Goal: Task Accomplishment & Management: Use online tool/utility

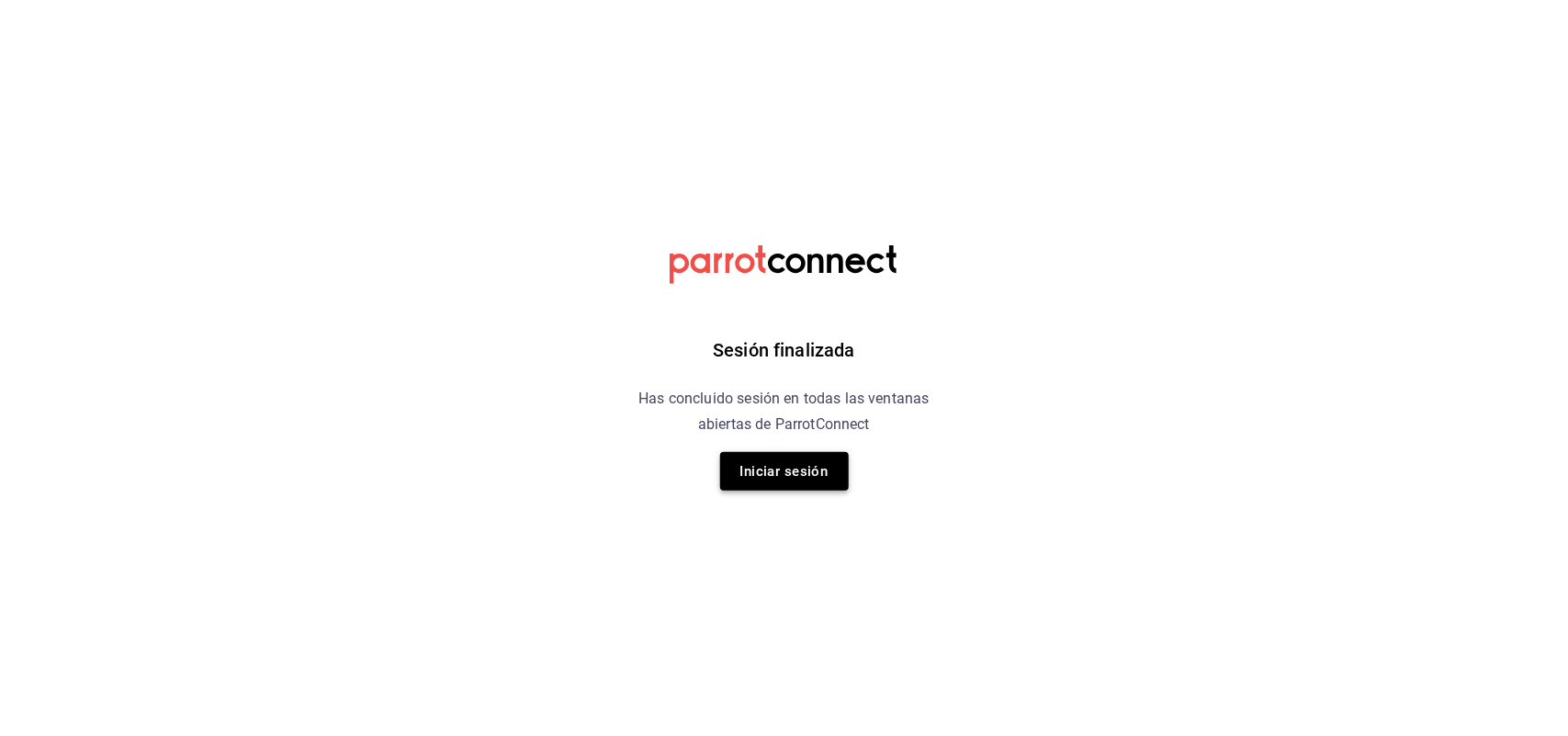
click at [774, 480] on button "Iniciar sesión" at bounding box center [784, 470] width 129 height 38
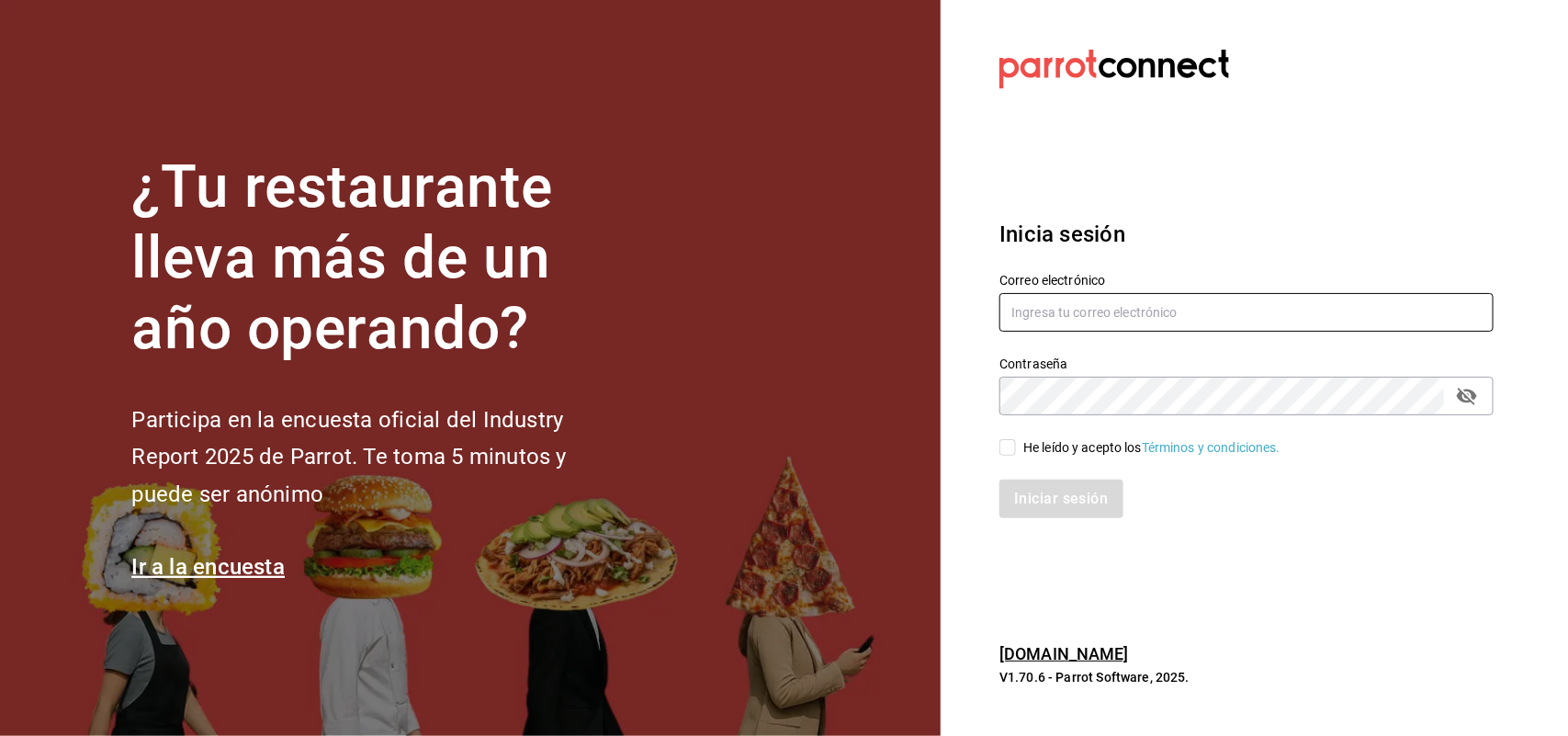
type input "[EMAIL_ADDRESS][DOMAIN_NAME]"
click at [1003, 453] on input "He leído y acepto los Términos y condiciones." at bounding box center [1007, 447] width 17 height 17
checkbox input "true"
click at [1047, 508] on button "Iniciar sesión" at bounding box center [1061, 498] width 125 height 38
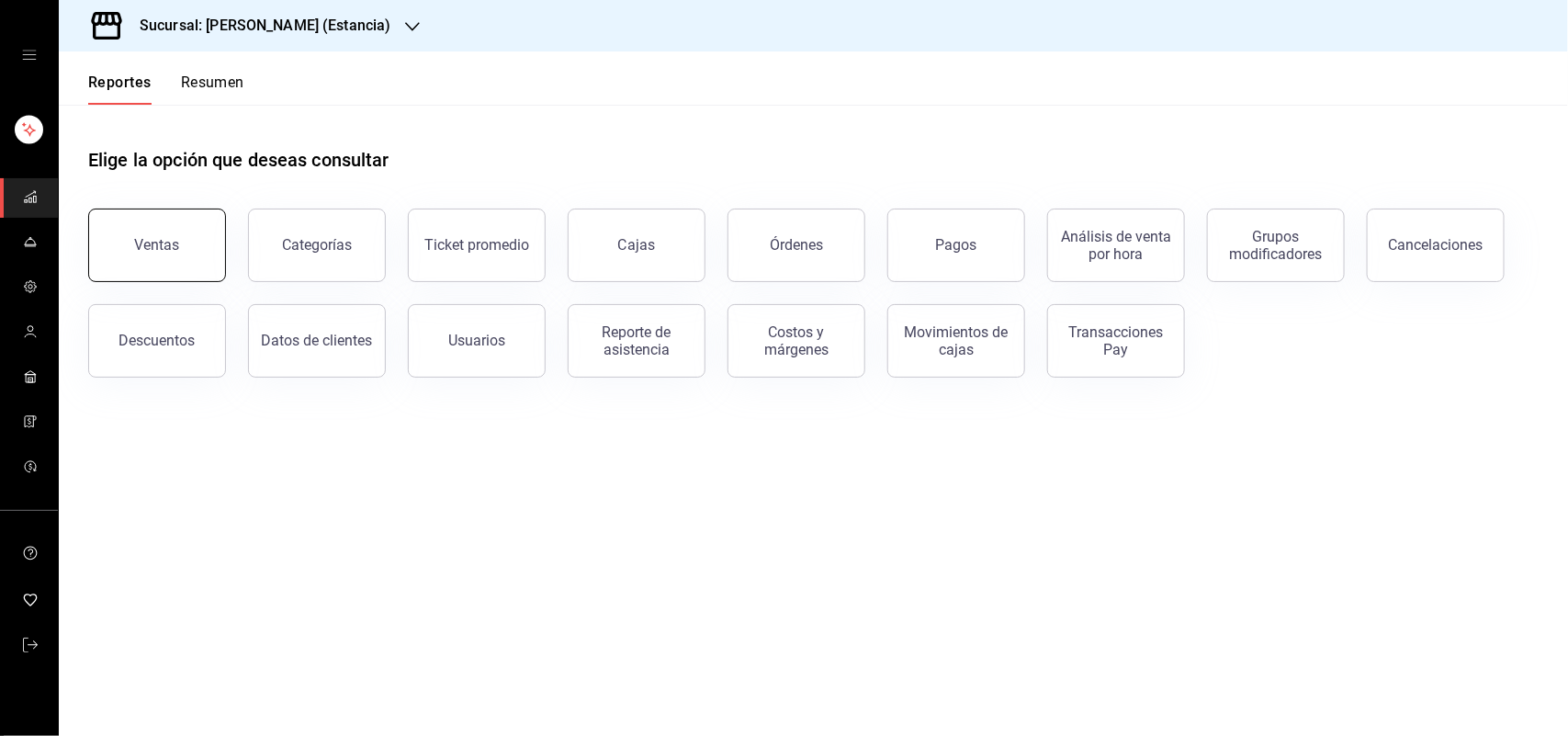
click at [129, 244] on button "Ventas" at bounding box center [157, 245] width 138 height 74
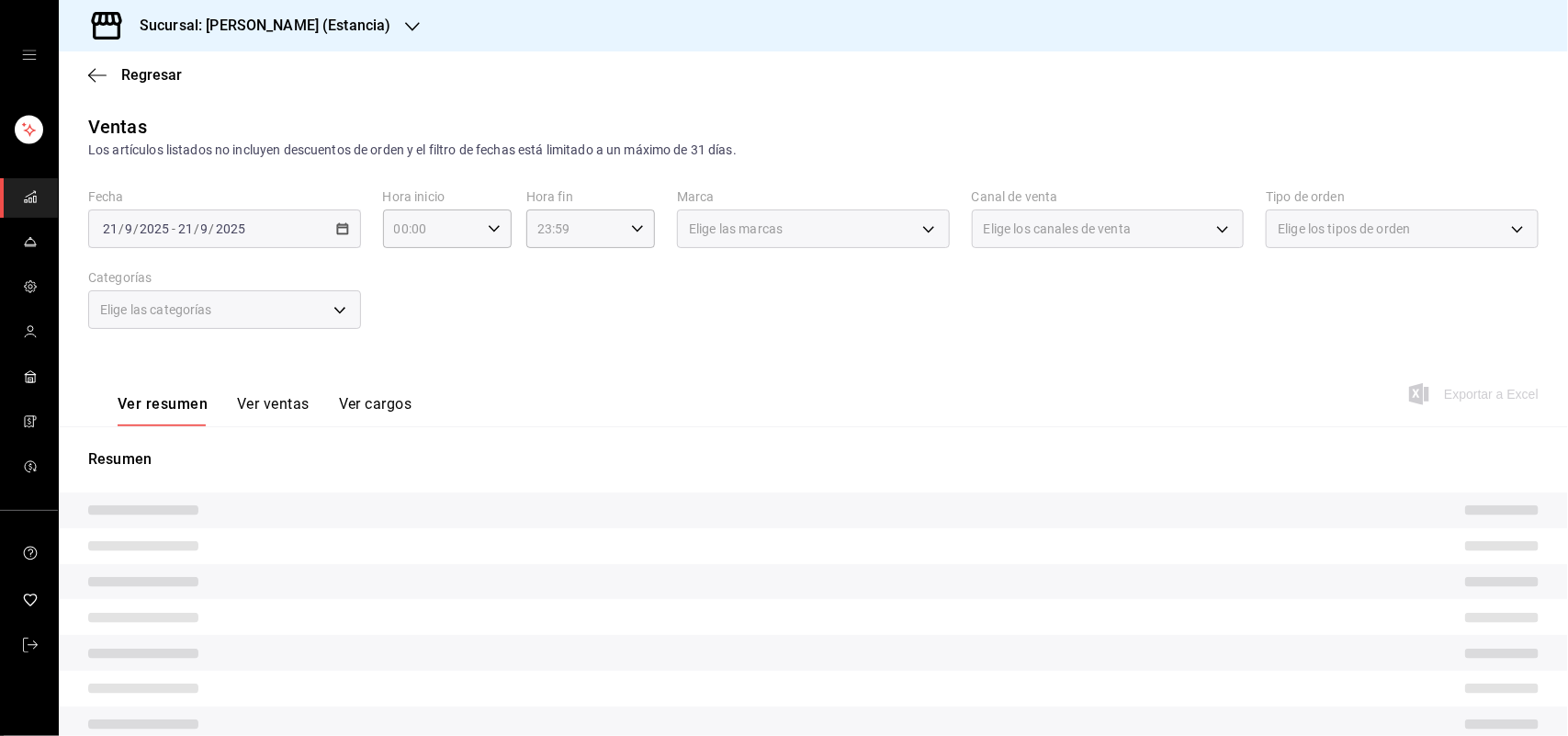
click at [861, 225] on div "Elige las marcas" at bounding box center [813, 228] width 272 height 38
click at [875, 235] on div "Elige las marcas" at bounding box center [813, 228] width 272 height 38
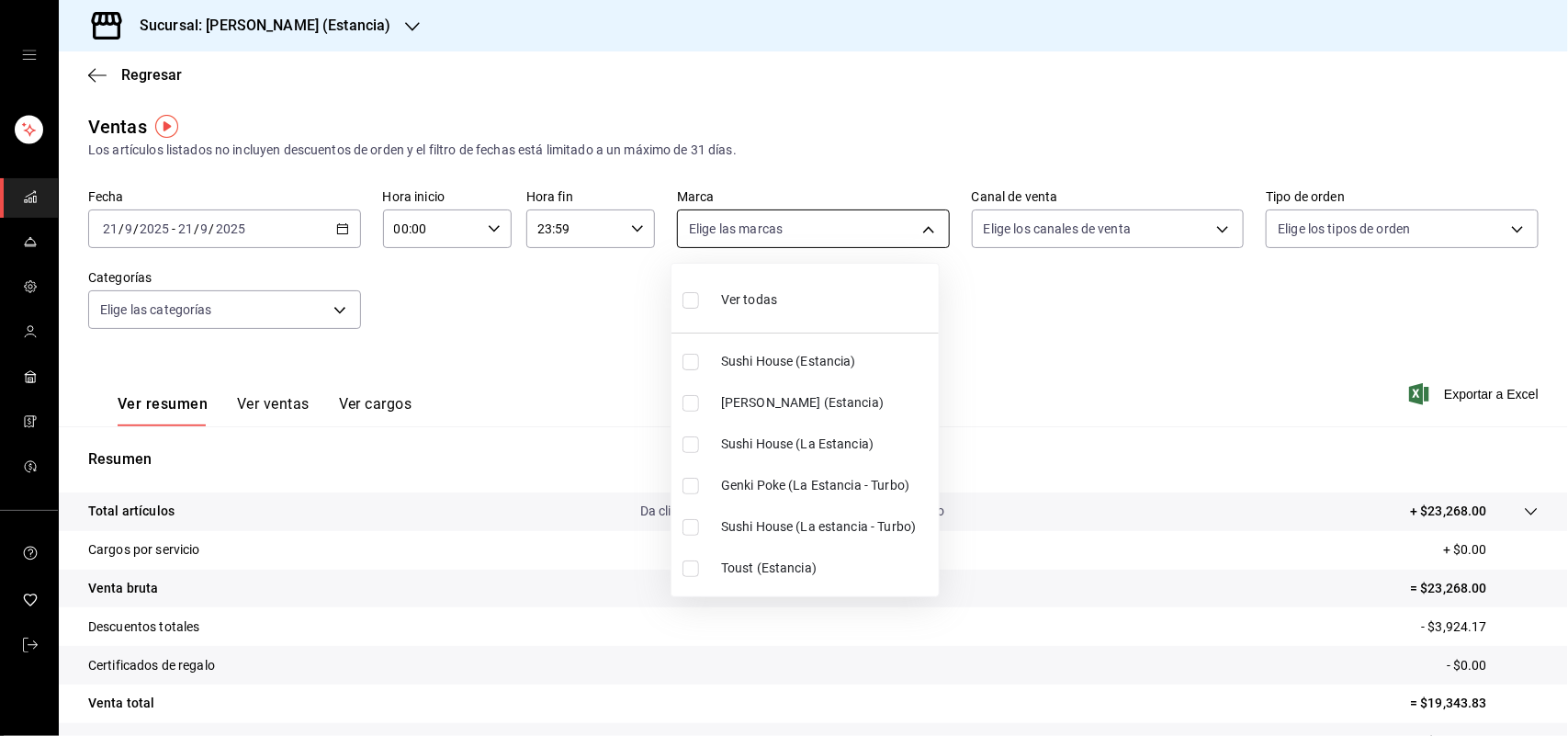
click at [888, 231] on body "Sucursal: Genki Poke (Estancia) Regresar Ventas Los artículos listados no inclu…" at bounding box center [784, 368] width 1568 height 736
click at [338, 44] on div at bounding box center [784, 368] width 1568 height 736
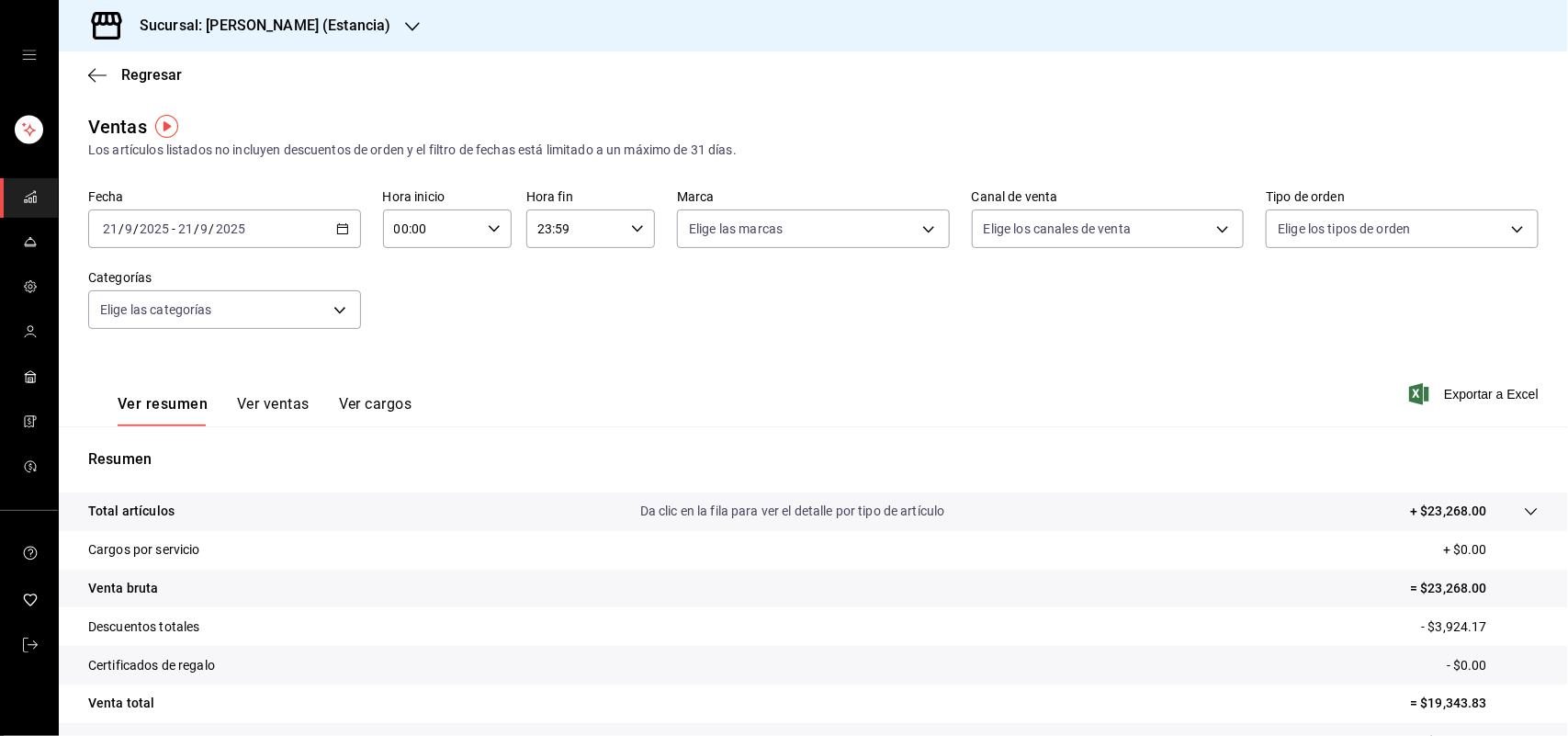
click at [405, 17] on div at bounding box center [412, 27] width 15 height 20
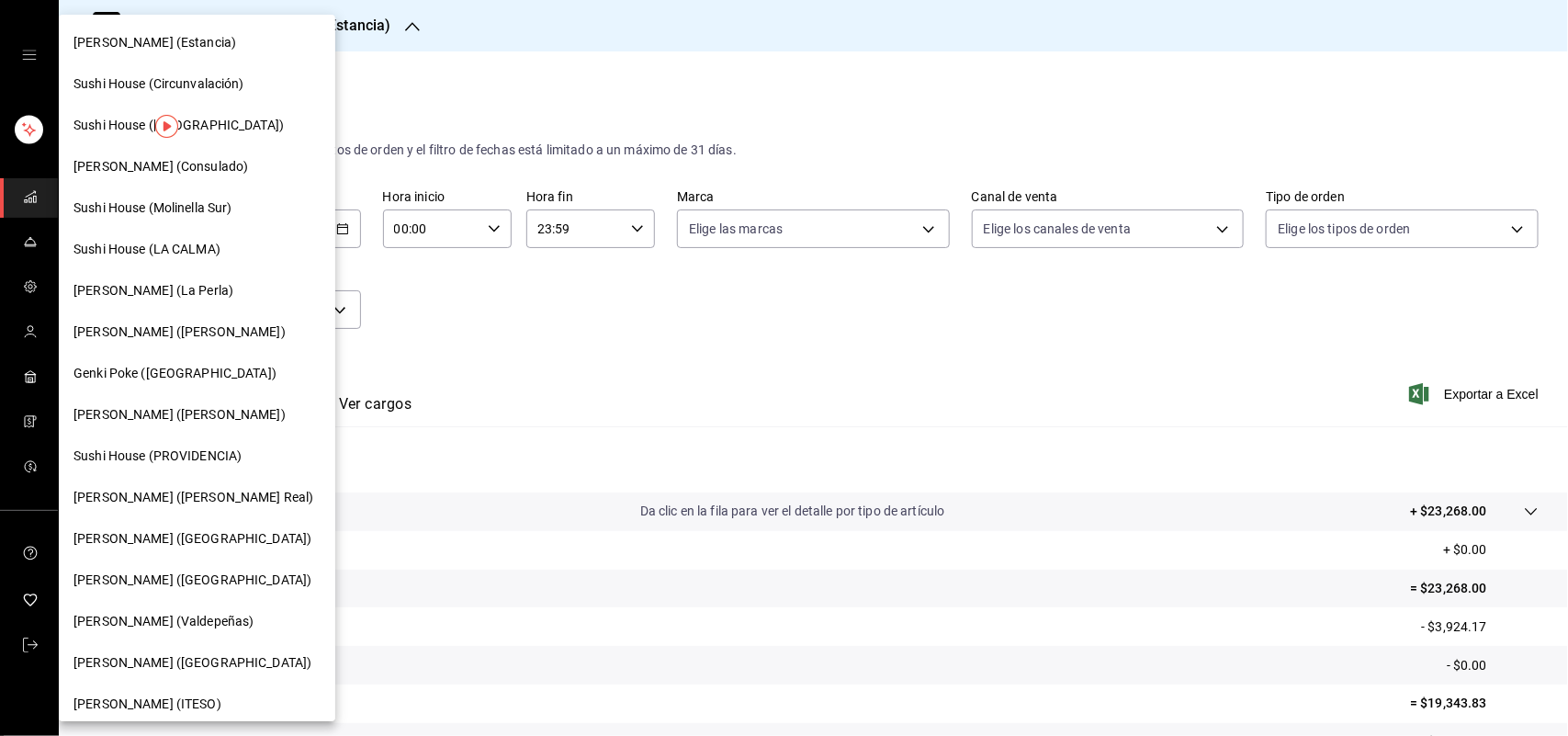
click at [179, 260] on div "Sushi House (LA CALMA)" at bounding box center [197, 250] width 276 height 41
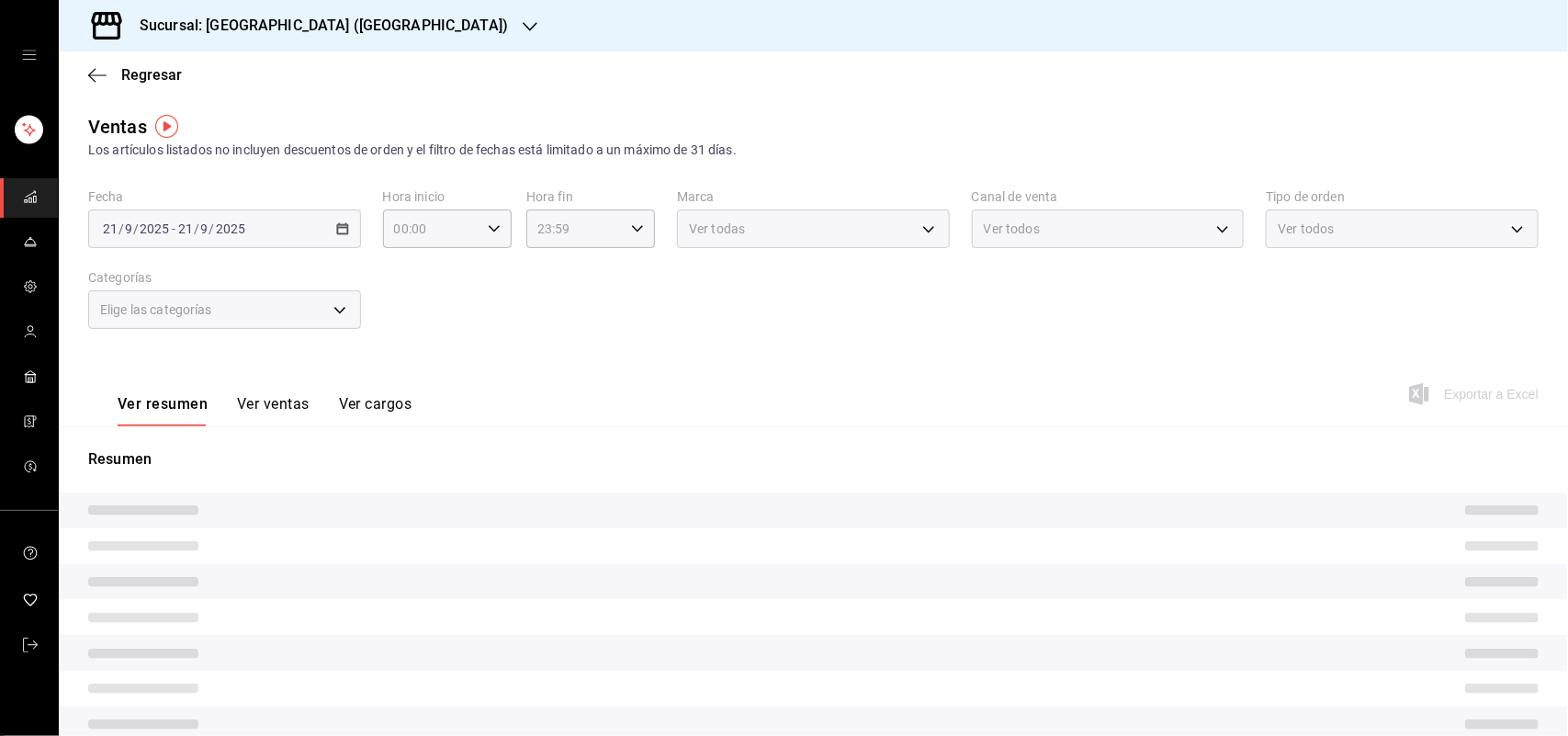
click at [769, 235] on body "Sucursal: Sushi House (LA CALMA) Regresar Ventas Los artículos listados no incl…" at bounding box center [784, 368] width 1568 height 736
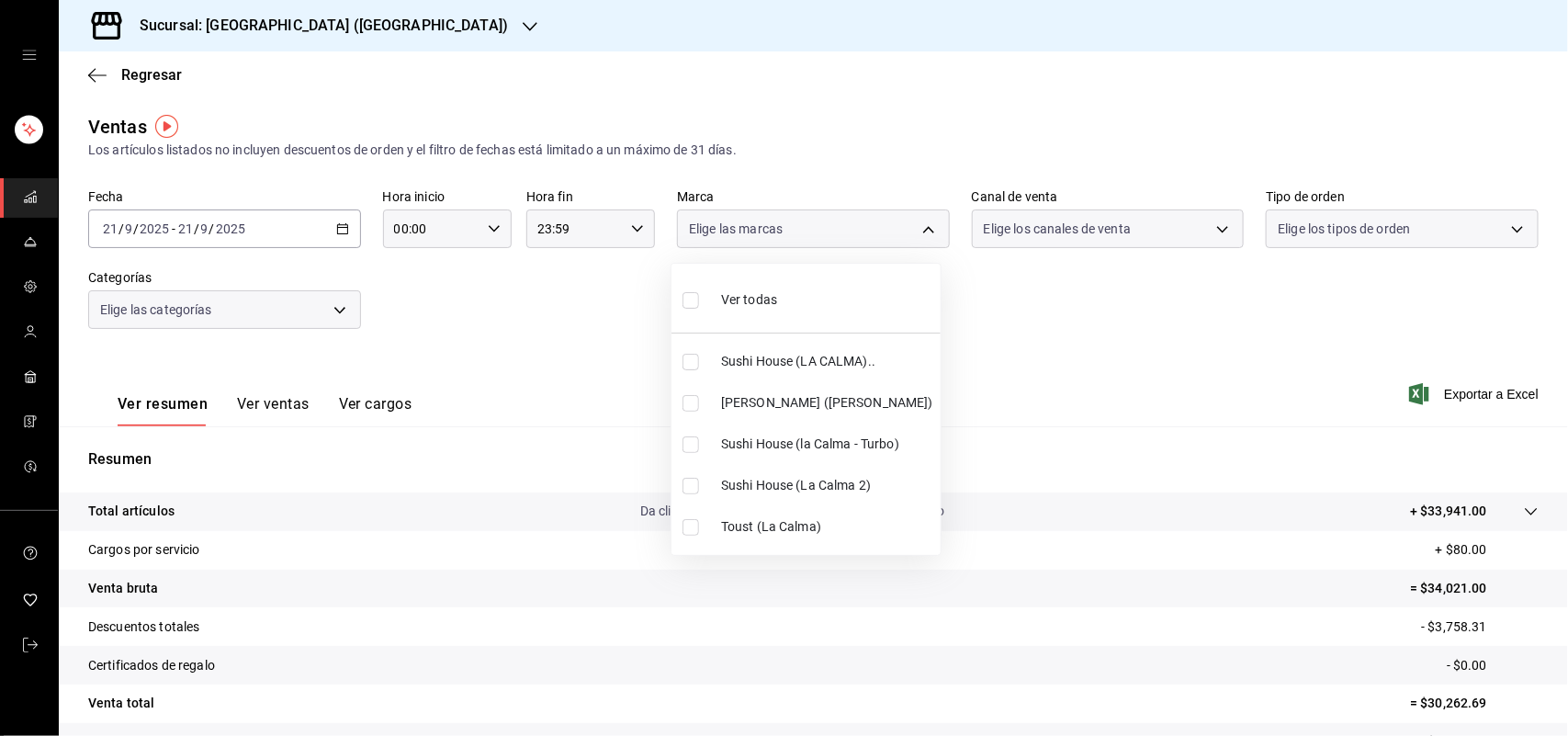
click at [692, 358] on input "checkbox" at bounding box center [691, 361] width 17 height 17
checkbox input "true"
type input "307f2552-bed5-4451-a1d4-9a3d8e6b1418"
click at [691, 452] on ul "Ver todas Sushi House (LA CALMA).. Genki Poke (La Calma) Sushi House (la Calma …" at bounding box center [807, 409] width 270 height 291
click at [686, 485] on input "checkbox" at bounding box center [691, 486] width 17 height 17
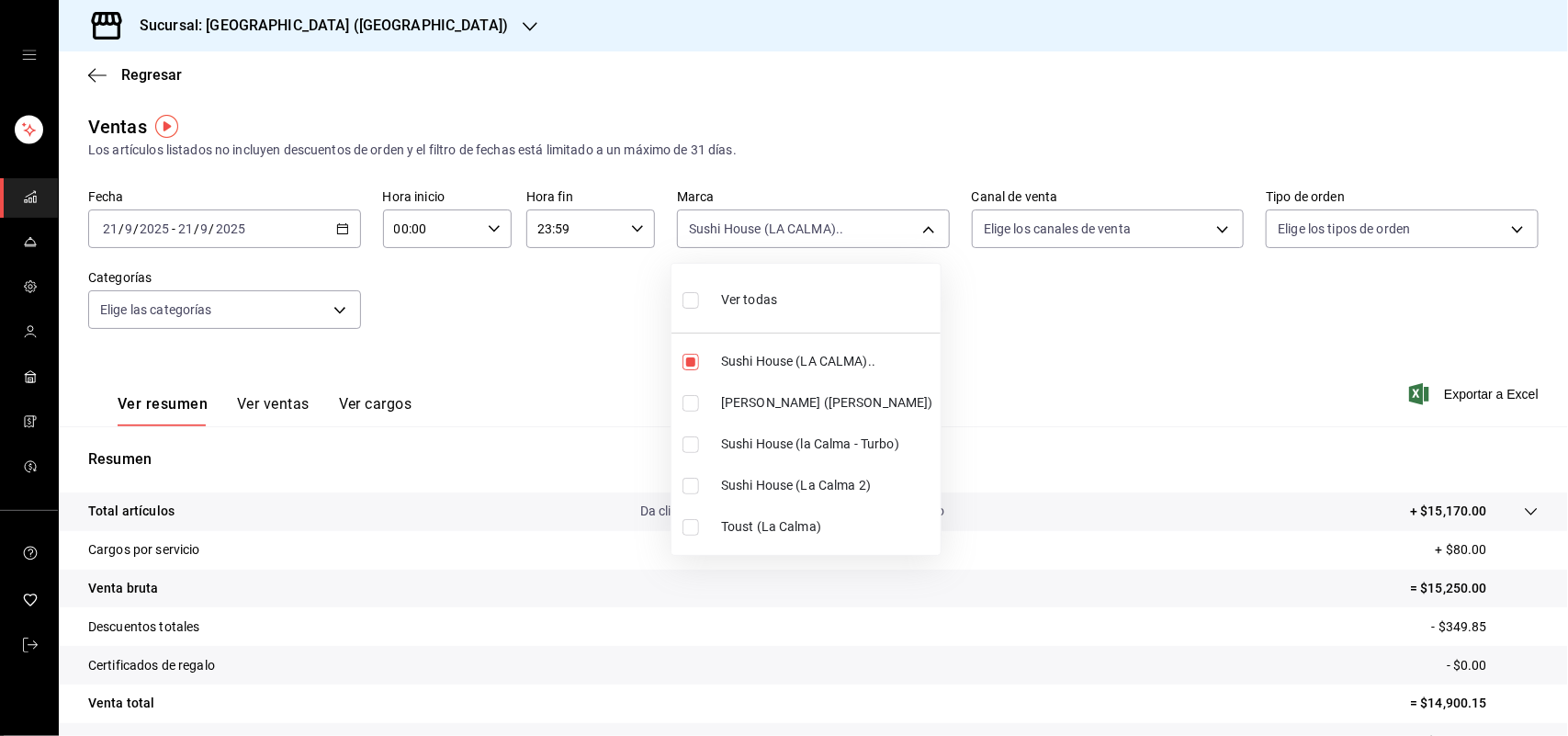
checkbox input "true"
type input "307f2552-bed5-4451-a1d4-9a3d8e6b1418,370d3383-42ab-44c7-9136-c83d53f09056"
click at [692, 439] on input "checkbox" at bounding box center [691, 445] width 17 height 17
checkbox input "true"
type input "307f2552-bed5-4451-a1d4-9a3d8e6b1418,370d3383-42ab-44c7-9136-c83d53f09056,8d0dd…"
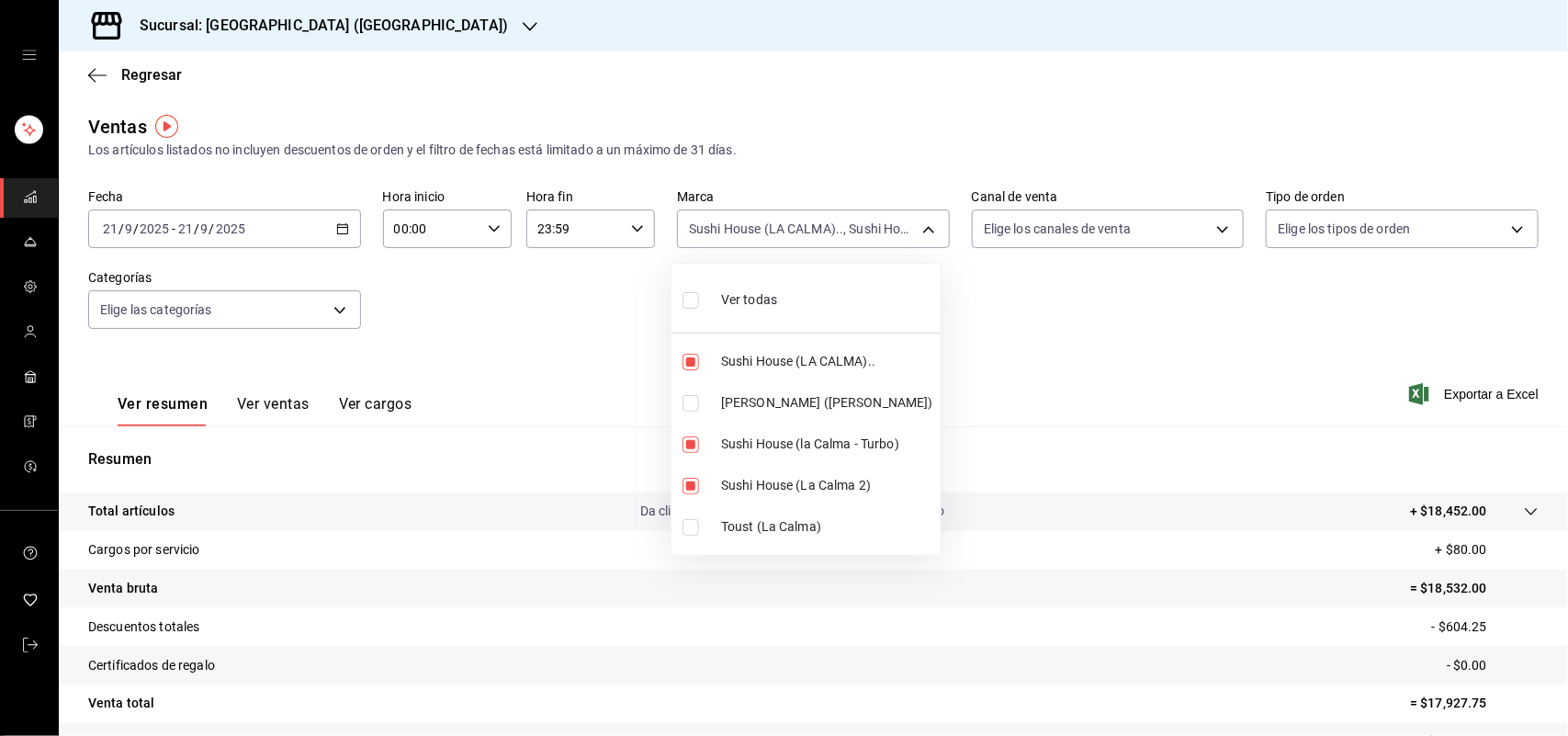
click at [991, 256] on div at bounding box center [784, 368] width 1568 height 736
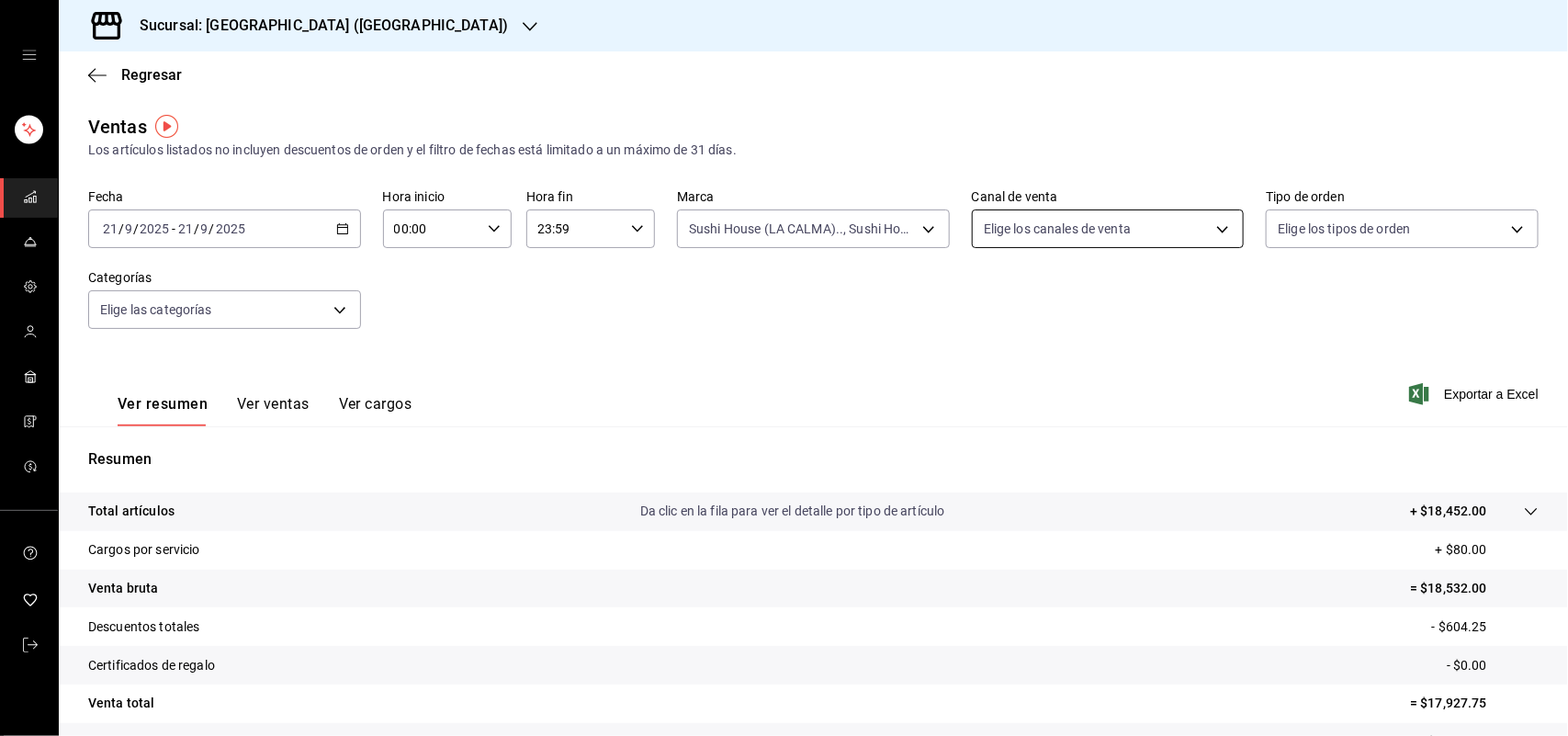
click at [1012, 234] on body "Sucursal: Sushi House (LA CALMA) Regresar Ventas Los artículos listados no incl…" at bounding box center [784, 368] width 1568 height 736
click at [985, 449] on input "checkbox" at bounding box center [982, 445] width 17 height 17
checkbox input "true"
type input "RAPPI"
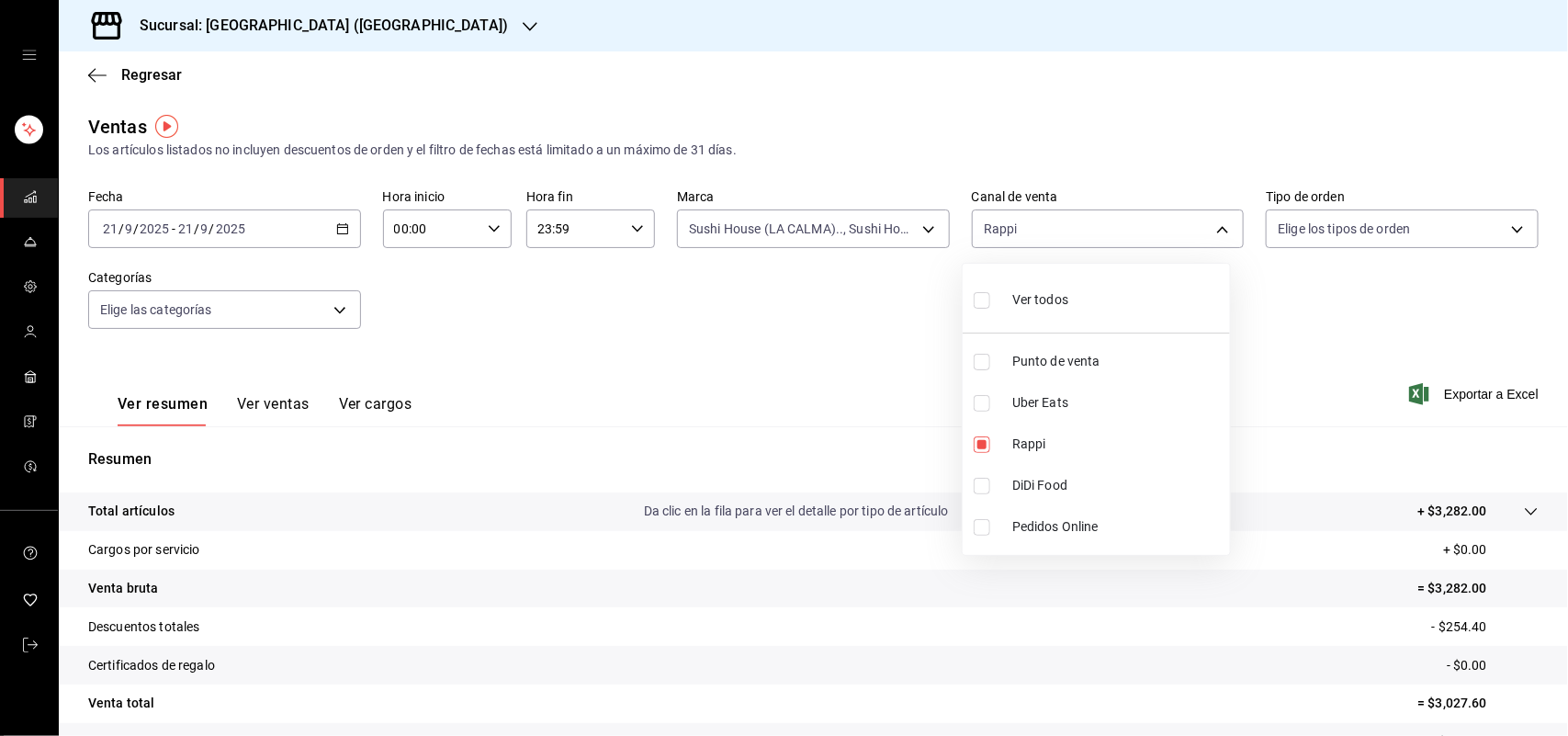
click at [814, 222] on div at bounding box center [784, 368] width 1568 height 736
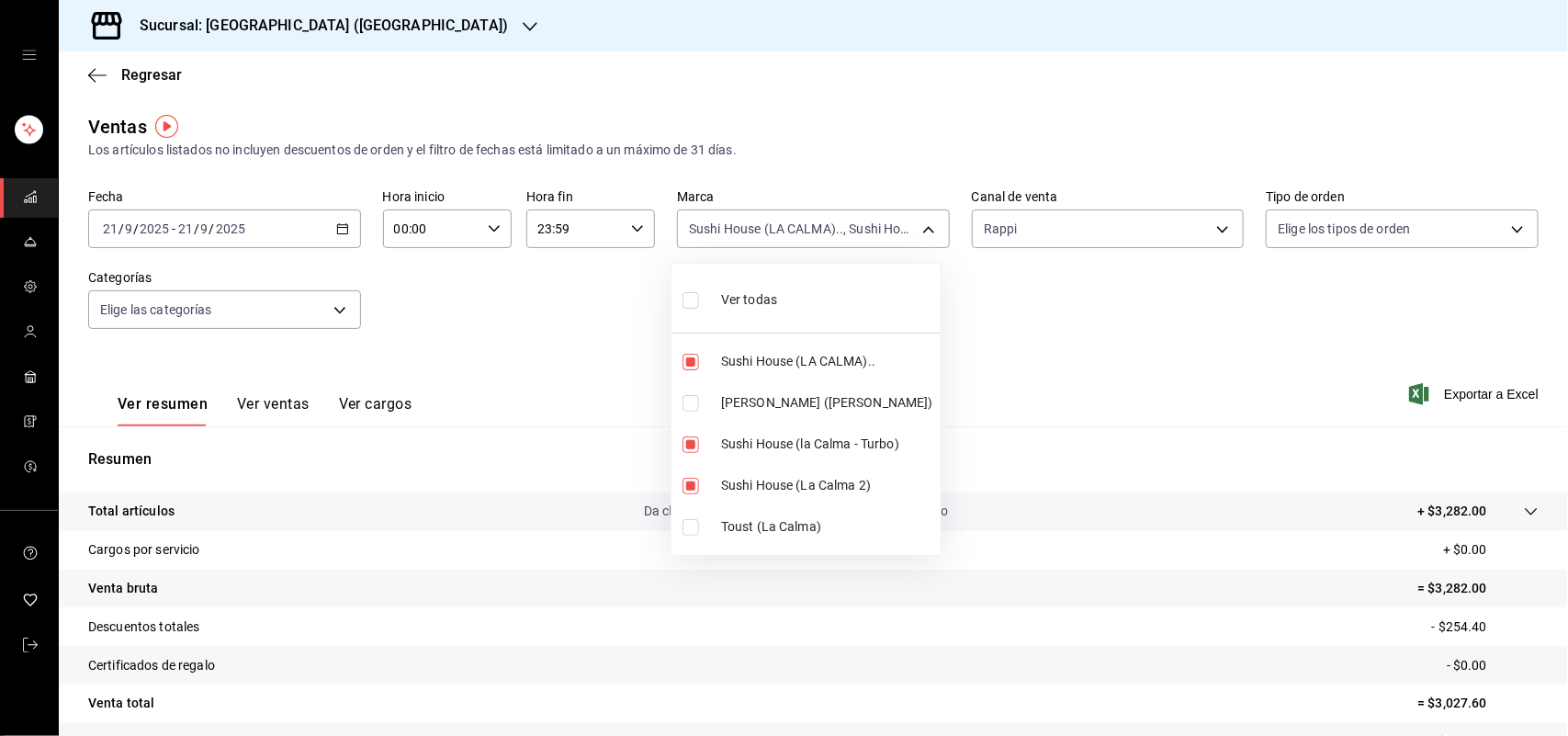
click at [818, 223] on body "Sucursal: Sushi House (LA CALMA) Regresar Ventas Los artículos listados no incl…" at bounding box center [784, 368] width 1568 height 736
click at [1007, 255] on div at bounding box center [784, 368] width 1568 height 736
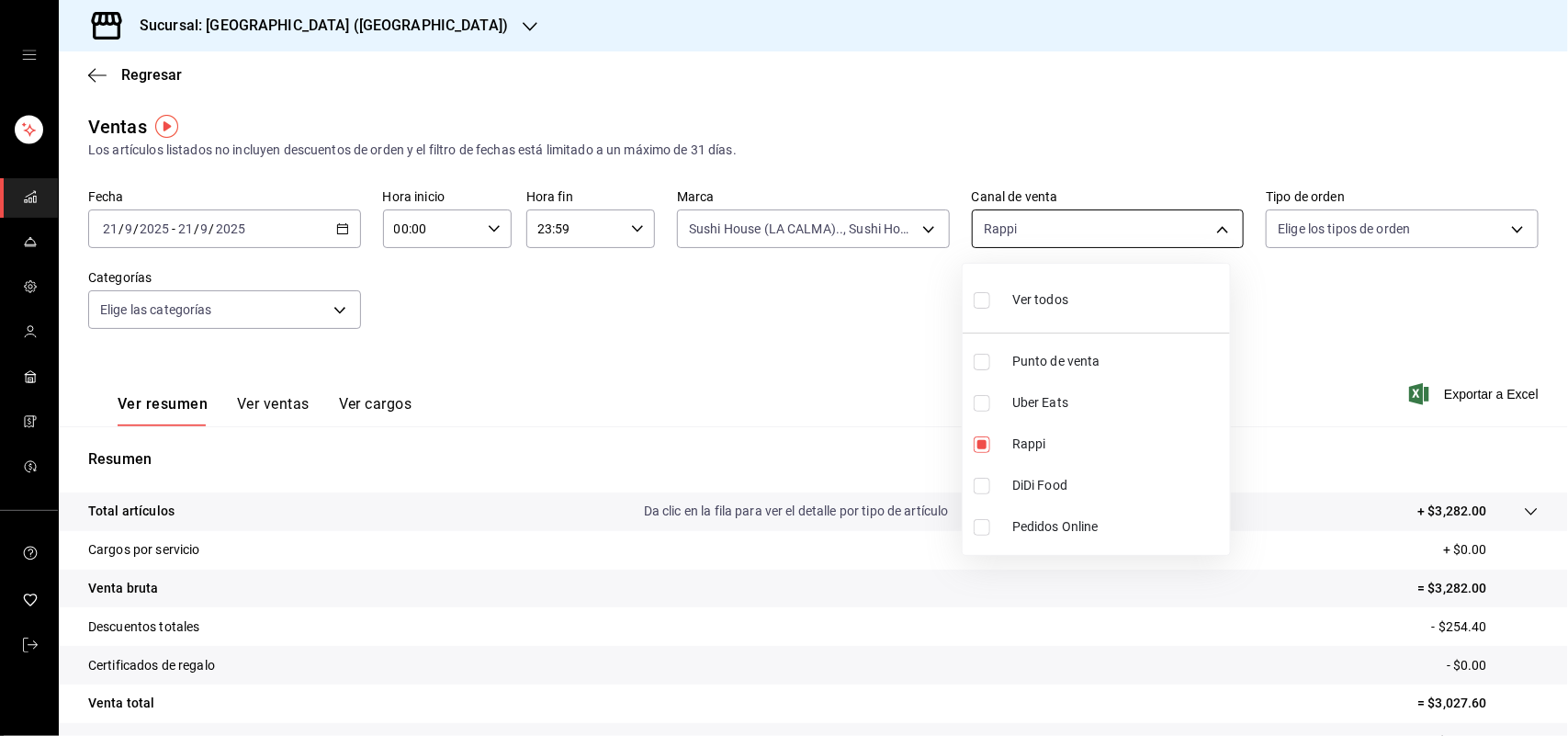
click at [1010, 234] on body "Sucursal: Sushi House (LA CALMA) Regresar Ventas Los artículos listados no incl…" at bounding box center [784, 368] width 1568 height 736
click at [980, 448] on input "checkbox" at bounding box center [982, 445] width 17 height 17
checkbox input "false"
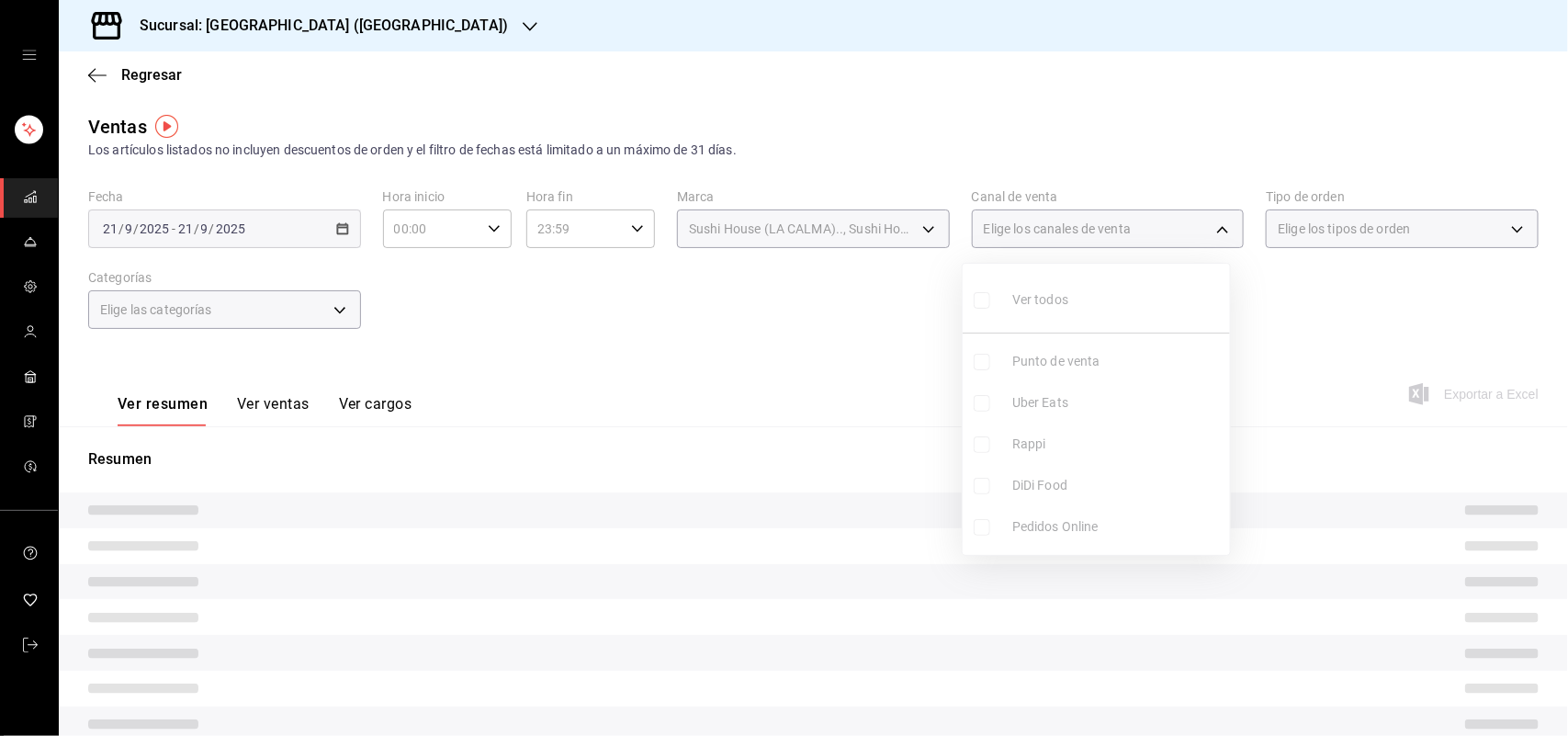
click at [978, 489] on ul "Ver todos Punto de venta Uber Eats Rappi DiDi Food Pedidos Online" at bounding box center [1097, 409] width 268 height 291
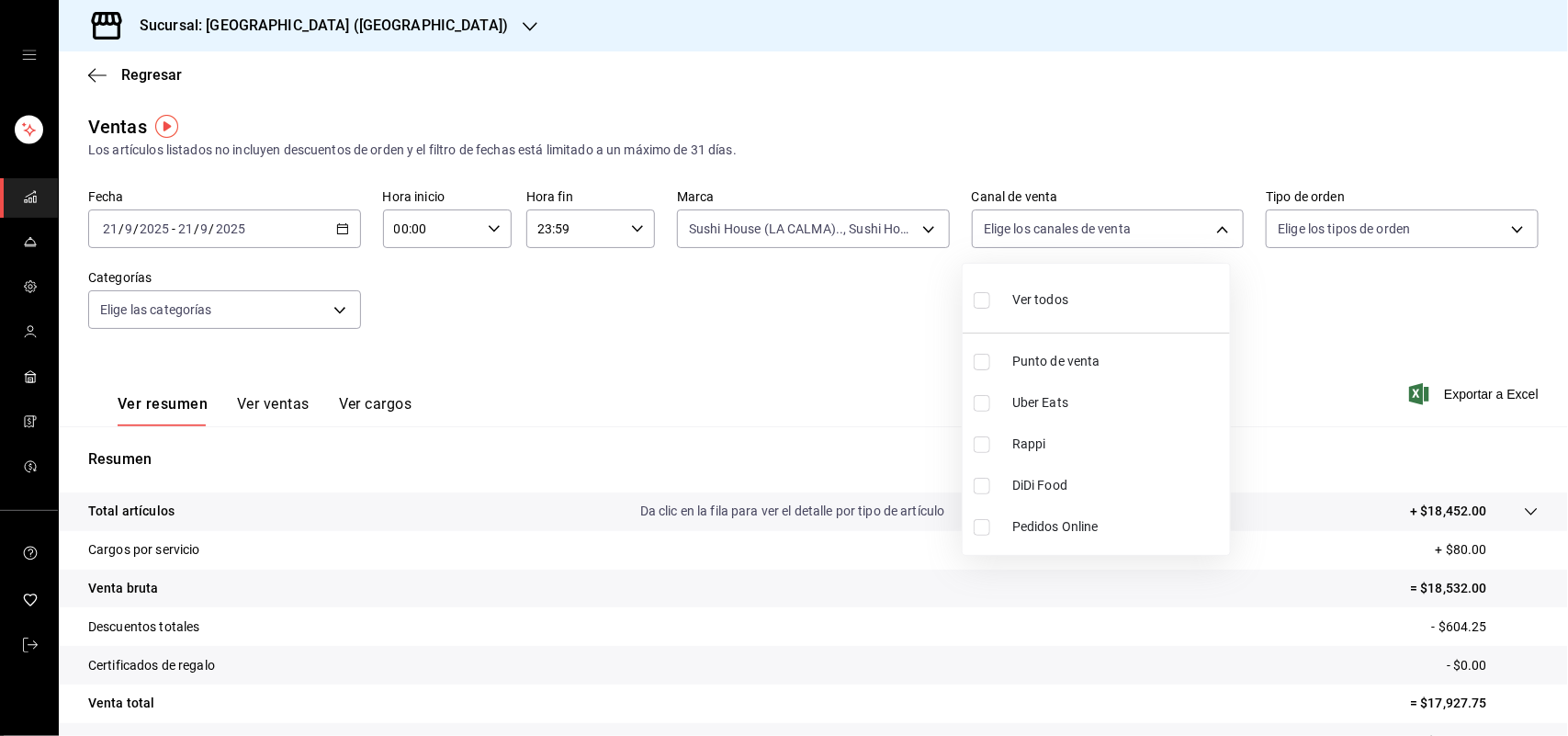
click at [978, 489] on input "checkbox" at bounding box center [982, 486] width 17 height 17
checkbox input "true"
type input "DIDI_FOOD"
click at [978, 489] on input "checkbox" at bounding box center [982, 486] width 17 height 17
checkbox input "false"
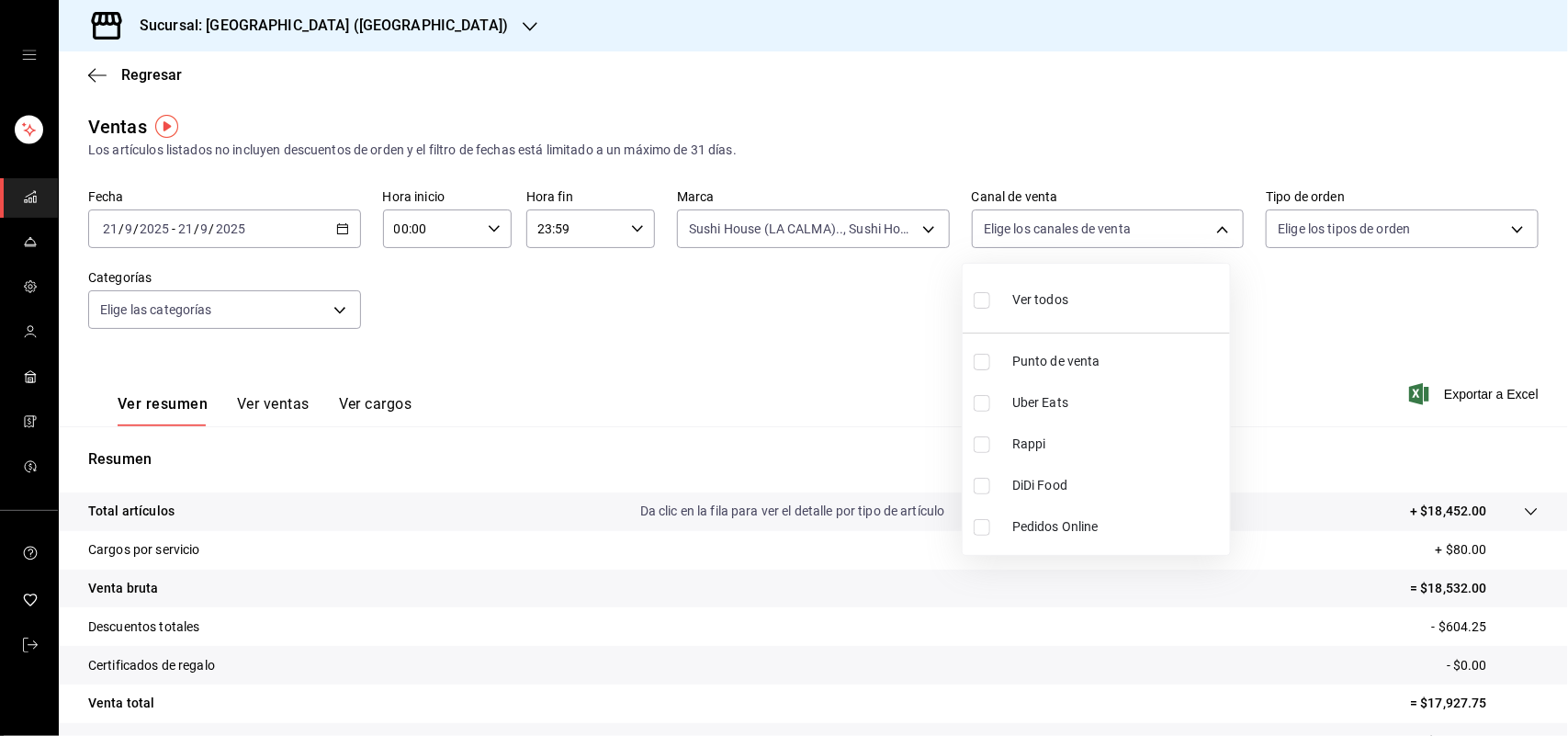
click at [985, 406] on input "checkbox" at bounding box center [982, 403] width 17 height 17
checkbox input "true"
type input "UBER_EATS"
click at [985, 406] on input "checkbox" at bounding box center [982, 403] width 17 height 17
checkbox input "false"
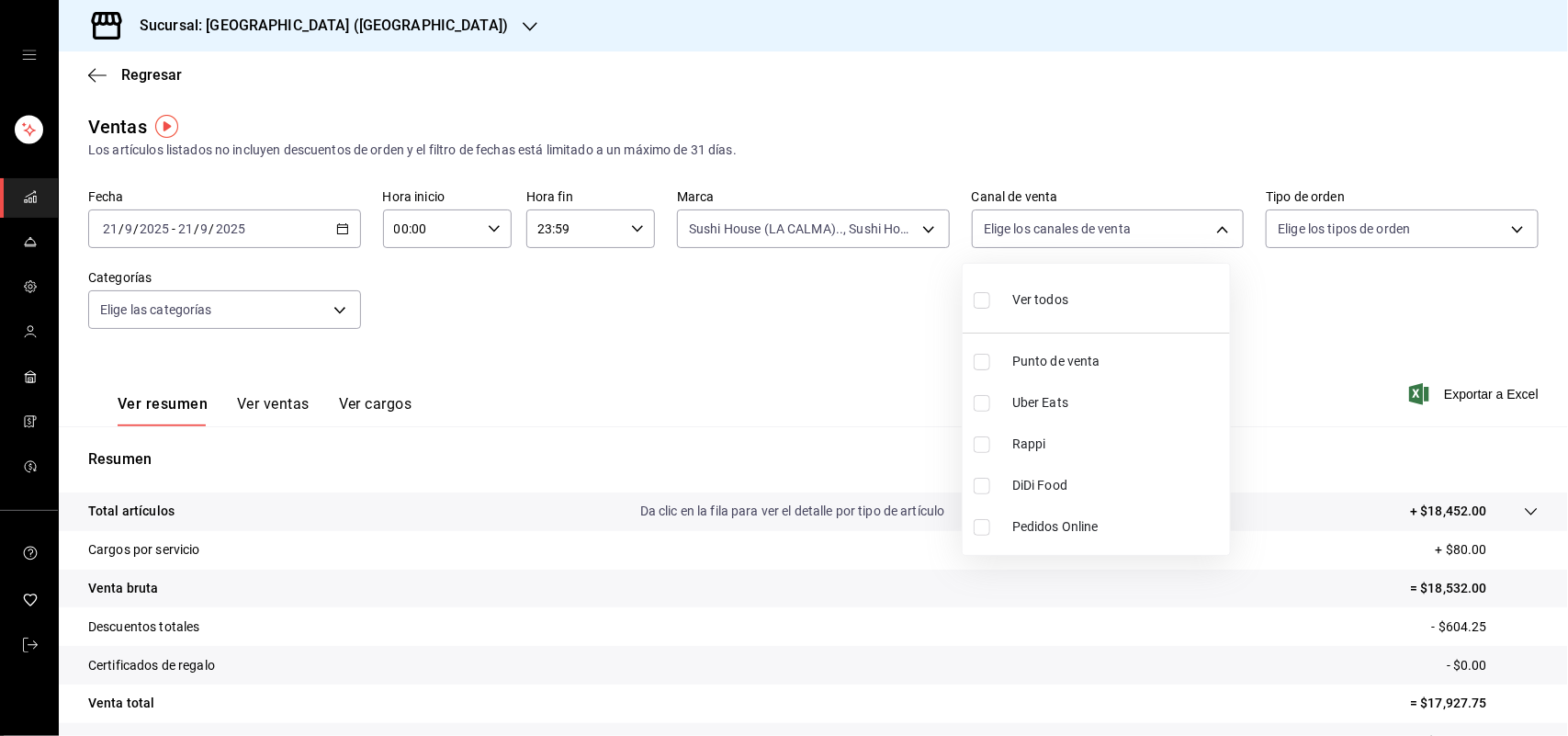
click at [853, 221] on div at bounding box center [784, 368] width 1568 height 736
click at [857, 232] on body "Sucursal: Sushi House (LA CALMA) Regresar Ventas Los artículos listados no incl…" at bounding box center [784, 368] width 1568 height 736
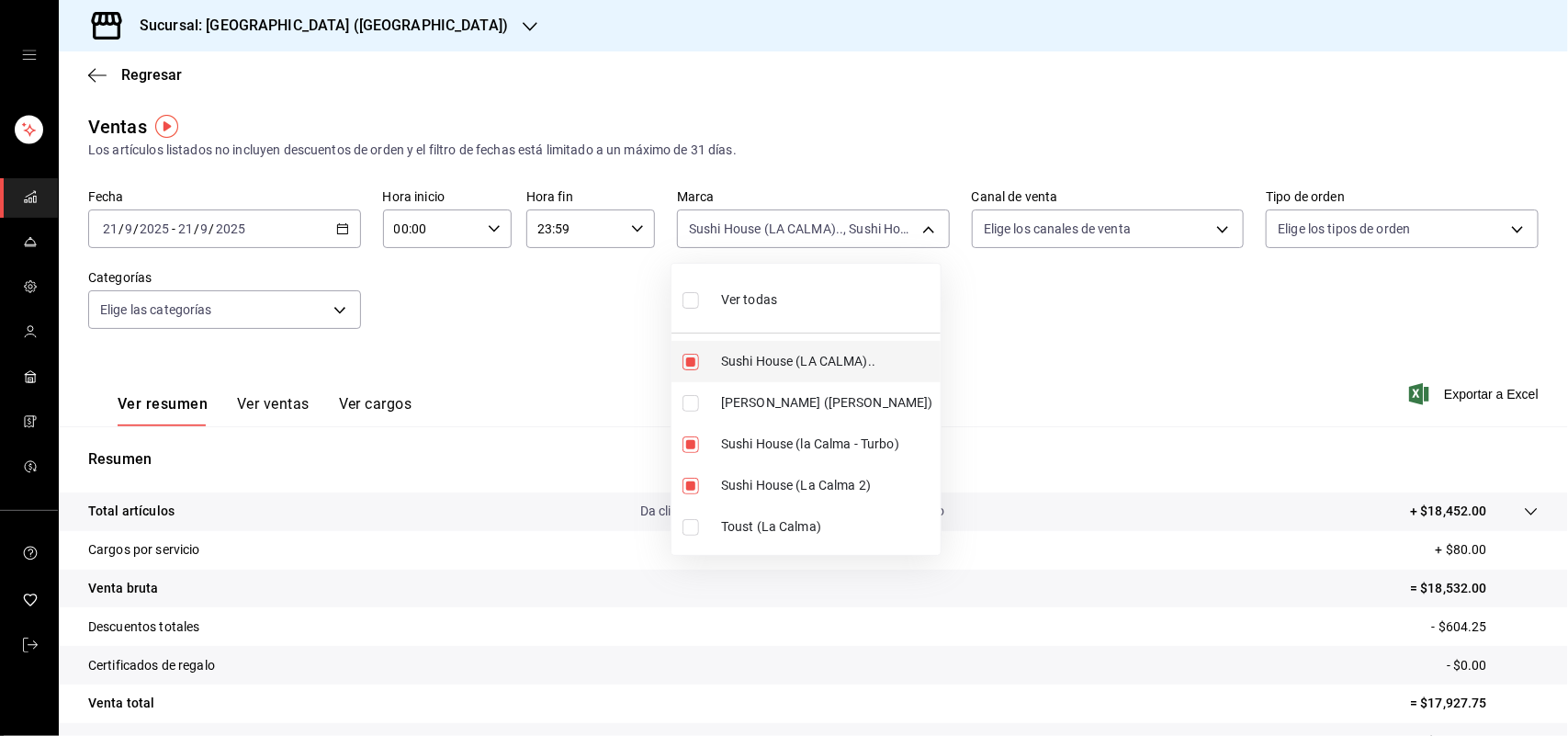
click at [687, 363] on input "checkbox" at bounding box center [691, 361] width 17 height 17
checkbox input "false"
type input "370d3383-42ab-44c7-9136-c83d53f09056,8d0dddf4-cc55-4964-ab1c-2b5841a14462"
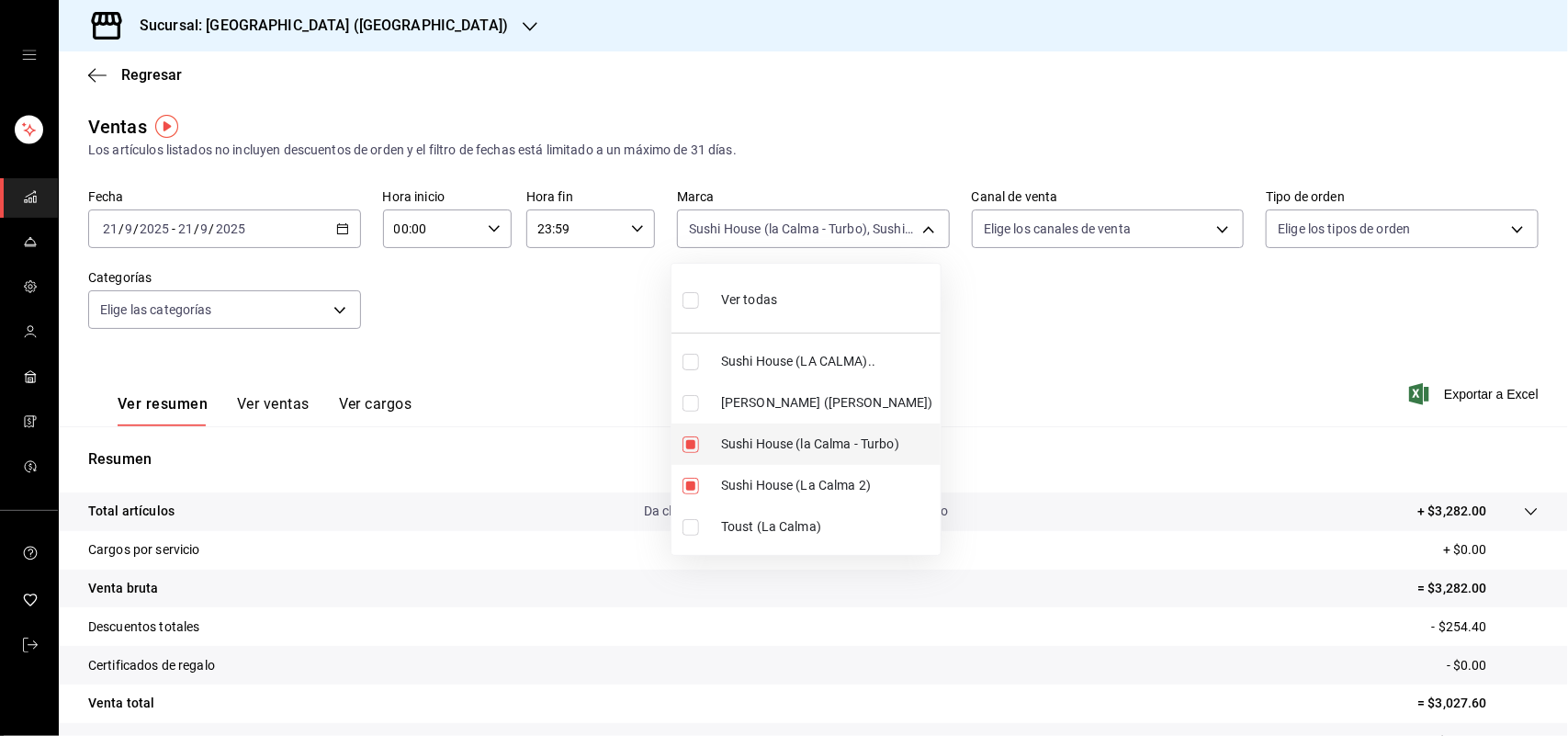
click at [687, 443] on input "checkbox" at bounding box center [691, 445] width 17 height 17
checkbox input "false"
type input "370d3383-42ab-44c7-9136-c83d53f09056"
click at [686, 489] on input "checkbox" at bounding box center [691, 486] width 17 height 17
checkbox input "false"
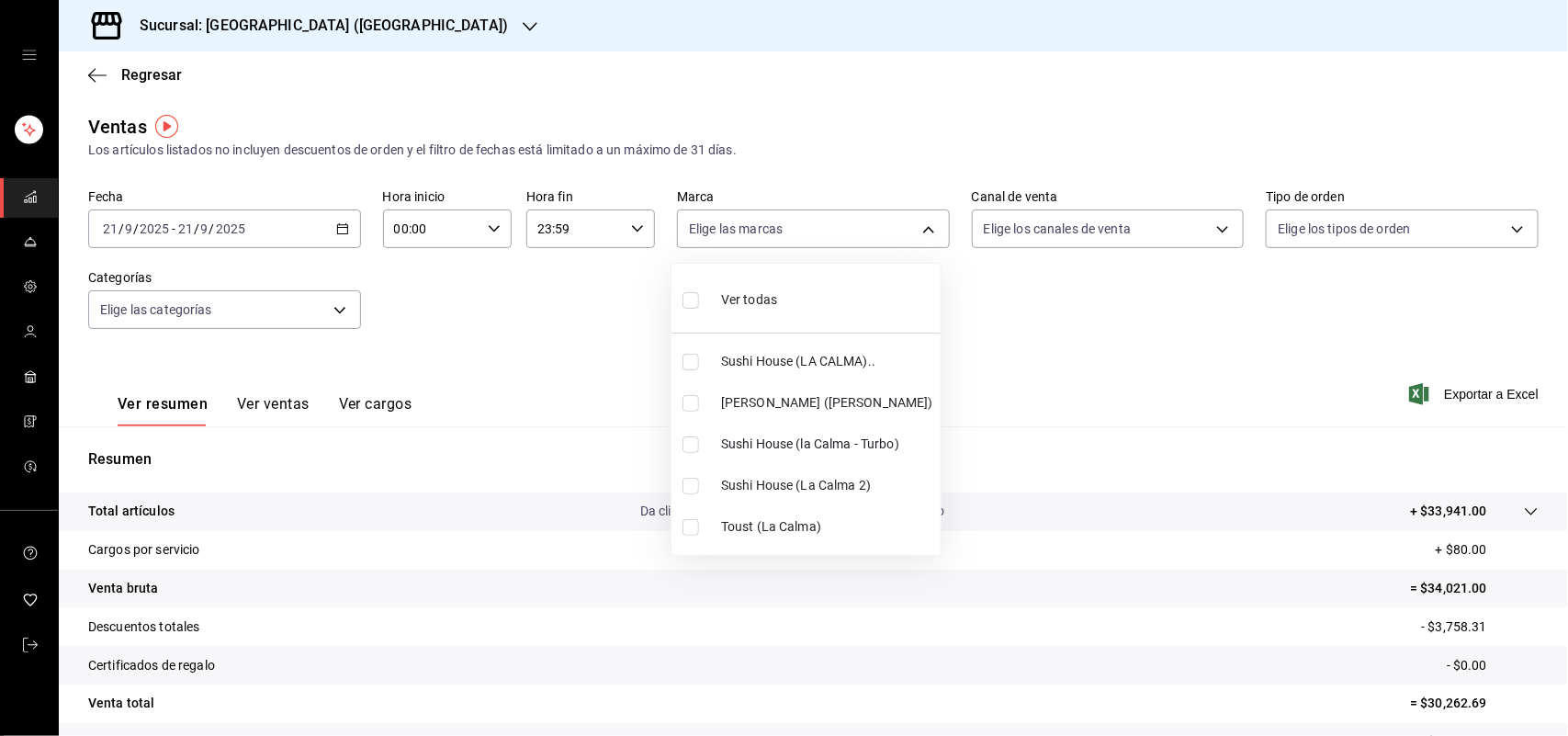
click at [692, 411] on li "Genki Poke (La Calma)" at bounding box center [807, 402] width 270 height 41
type input "ad5c7ce8-09c3-4353-8fa5-0bd3f2c3ed7d"
checkbox input "true"
click at [994, 241] on div at bounding box center [784, 368] width 1568 height 736
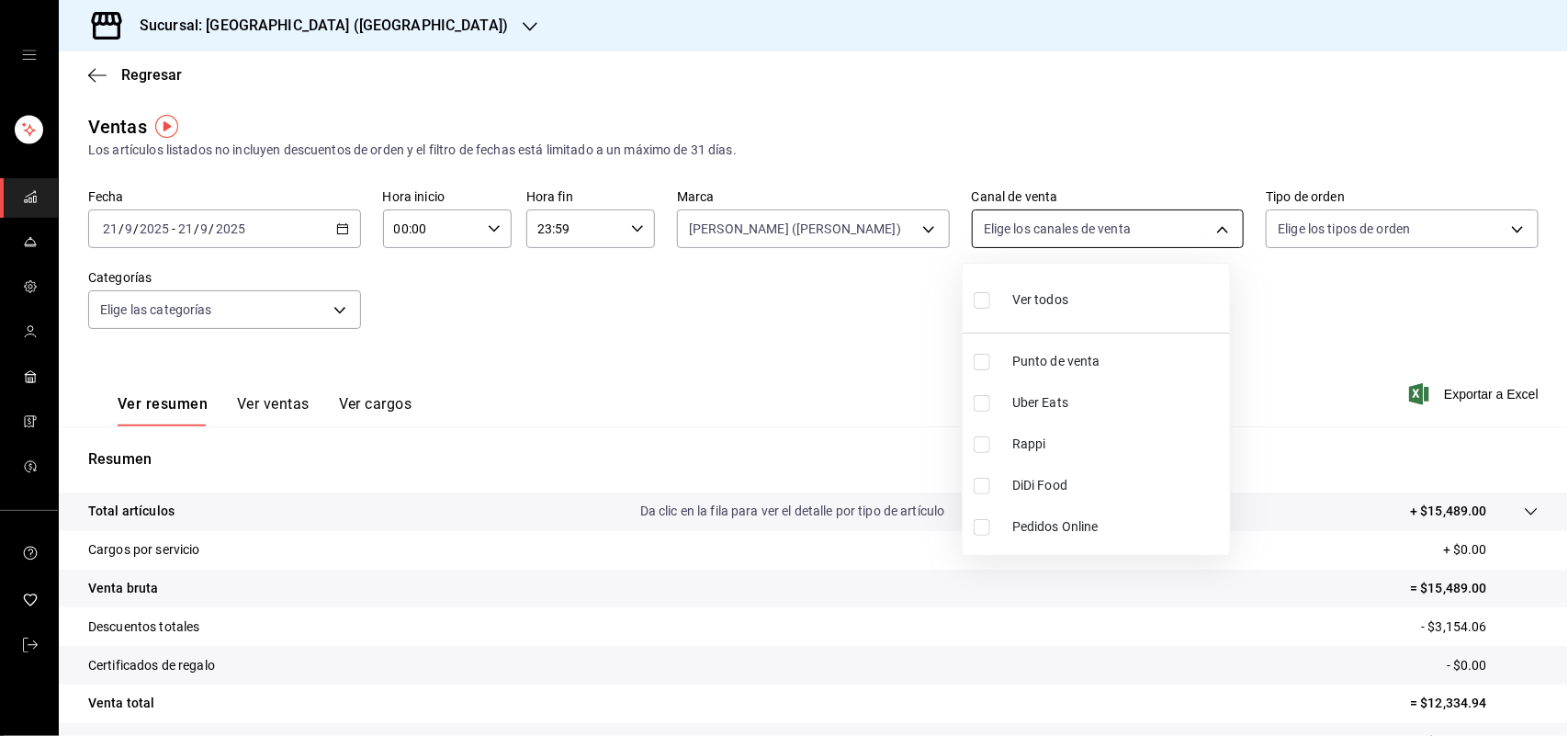
click at [1016, 234] on body "Sucursal: Sushi House (LA CALMA) Regresar Ventas Los artículos listados no incl…" at bounding box center [784, 368] width 1568 height 736
click at [986, 442] on input "checkbox" at bounding box center [982, 445] width 17 height 17
checkbox input "true"
type input "RAPPI"
click at [986, 442] on input "checkbox" at bounding box center [982, 445] width 17 height 17
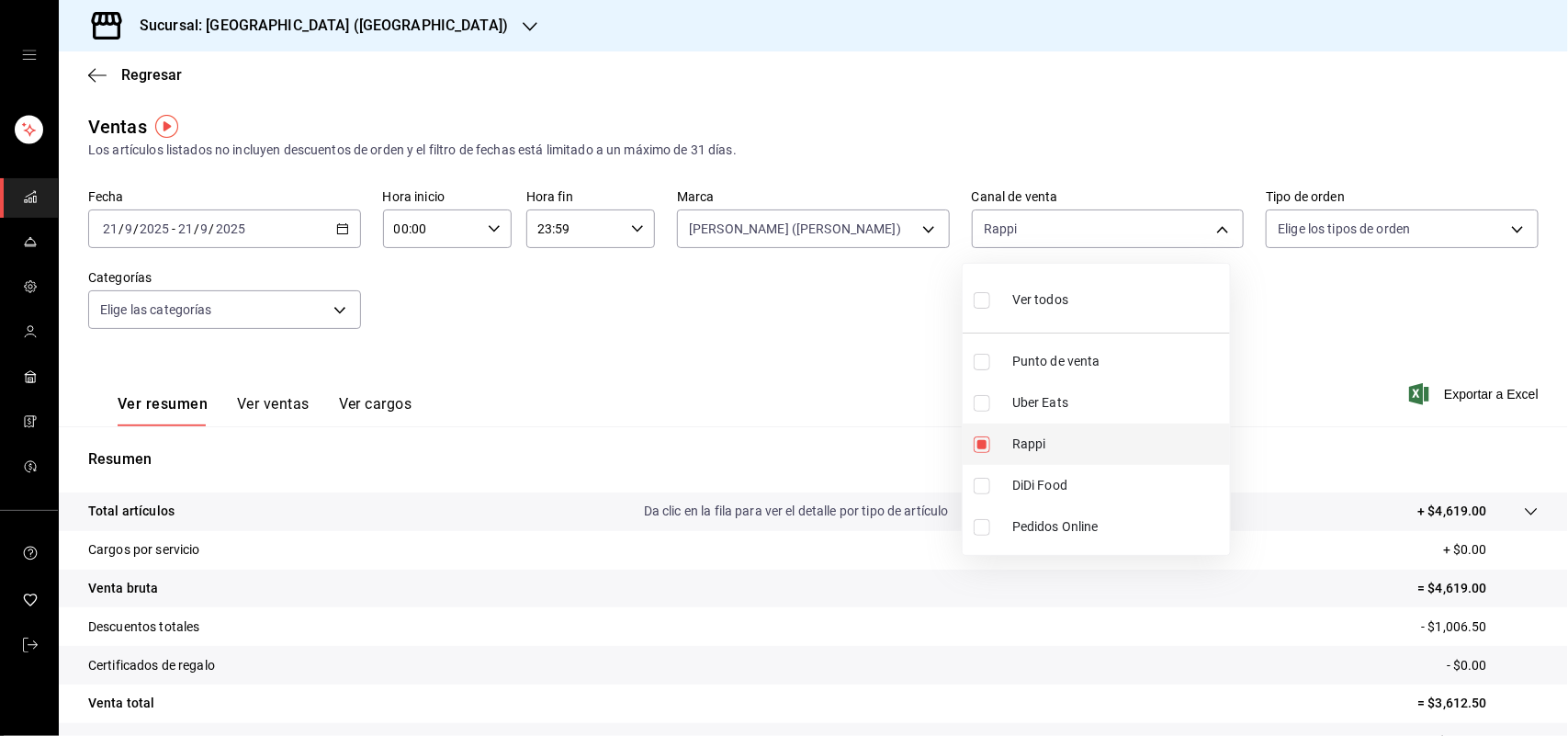
checkbox input "false"
click at [989, 488] on input "checkbox" at bounding box center [982, 486] width 17 height 17
checkbox input "true"
type input "DIDI_FOOD"
click at [989, 488] on input "checkbox" at bounding box center [982, 486] width 17 height 17
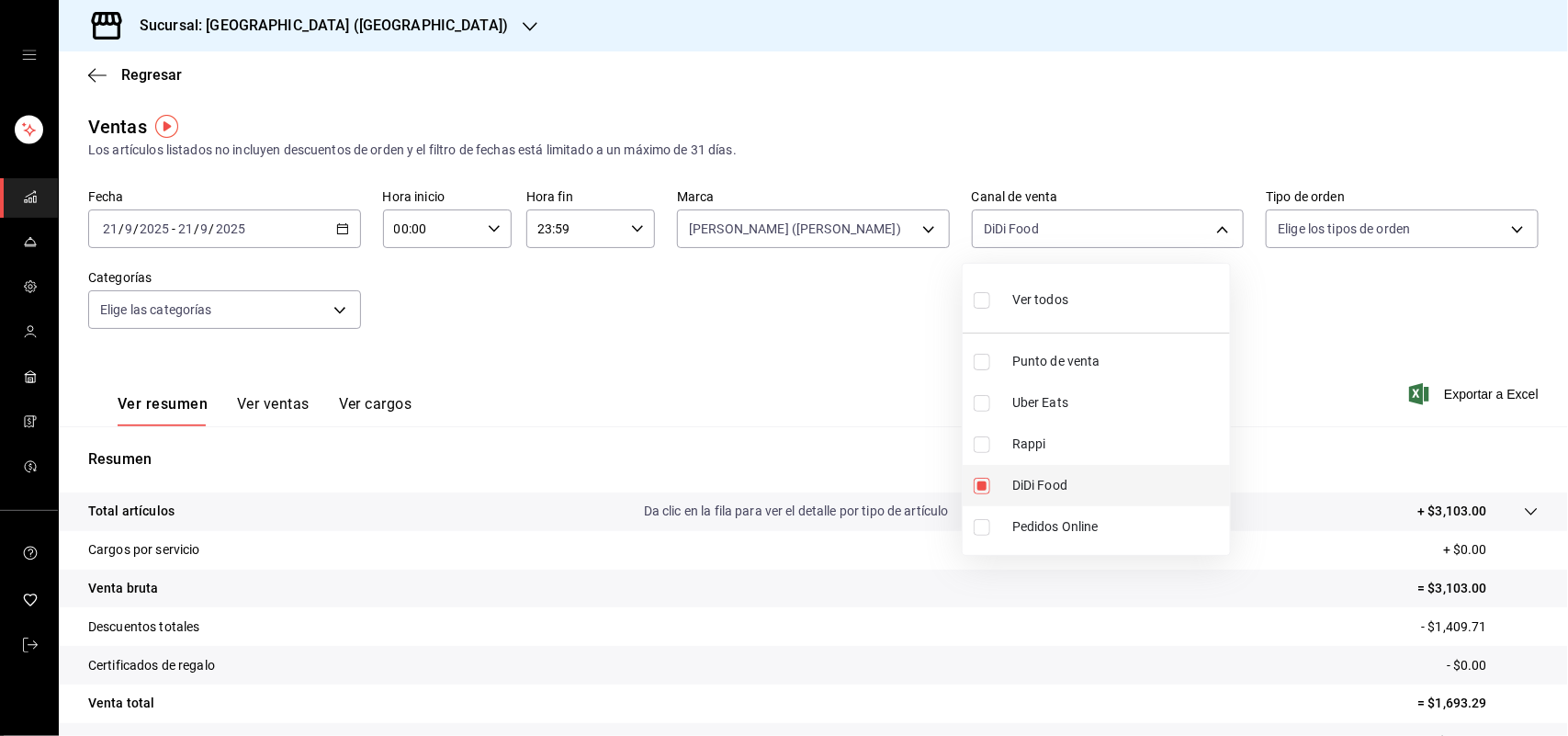
checkbox input "false"
click at [979, 410] on input "checkbox" at bounding box center [982, 403] width 17 height 17
checkbox input "true"
type input "UBER_EATS"
